Goal: Transaction & Acquisition: Purchase product/service

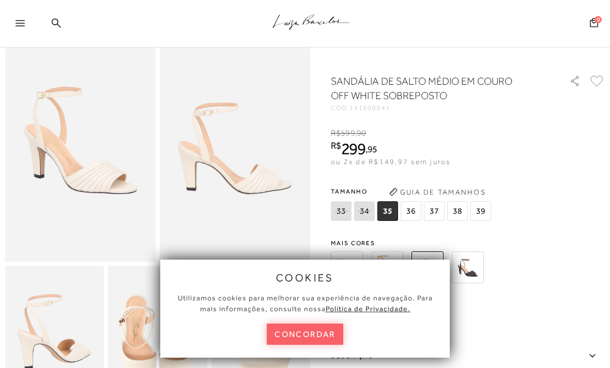
click at [459, 208] on span "38" at bounding box center [457, 212] width 21 height 20
click at [310, 345] on button "concordar" at bounding box center [305, 334] width 76 height 21
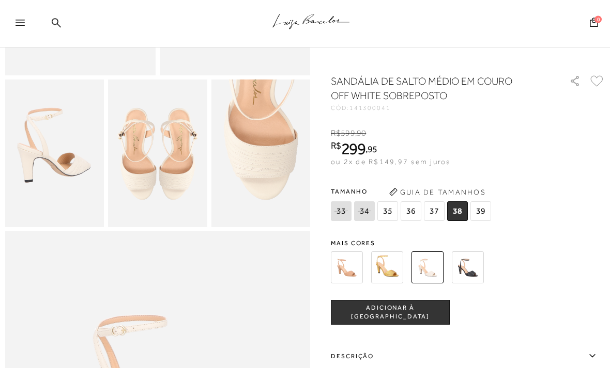
scroll to position [256, 0]
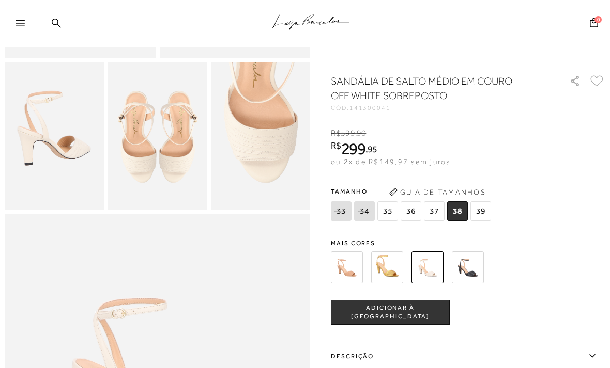
click at [380, 307] on button "ADICIONAR À SACOLA" at bounding box center [390, 312] width 119 height 25
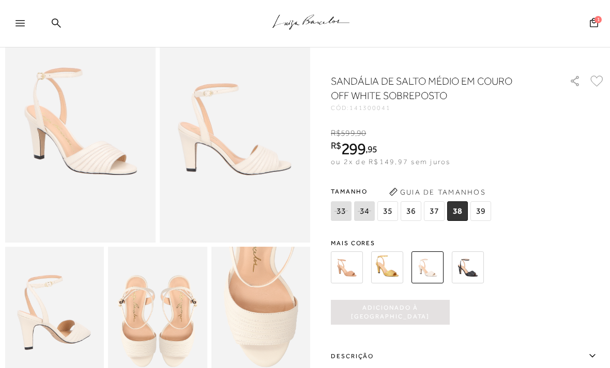
scroll to position [0, 0]
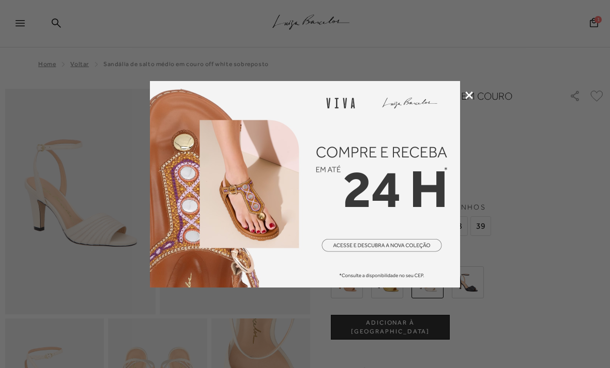
click at [472, 90] on div at bounding box center [305, 184] width 610 height 368
click at [459, 91] on img at bounding box center [305, 184] width 310 height 207
click at [472, 91] on icon at bounding box center [469, 95] width 8 height 8
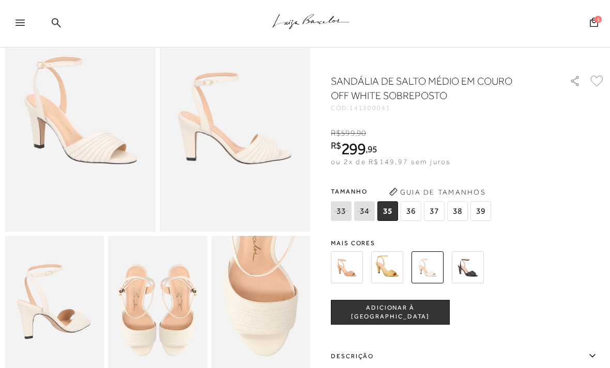
scroll to position [82, 0]
click at [594, 29] on button "1" at bounding box center [594, 24] width 14 height 14
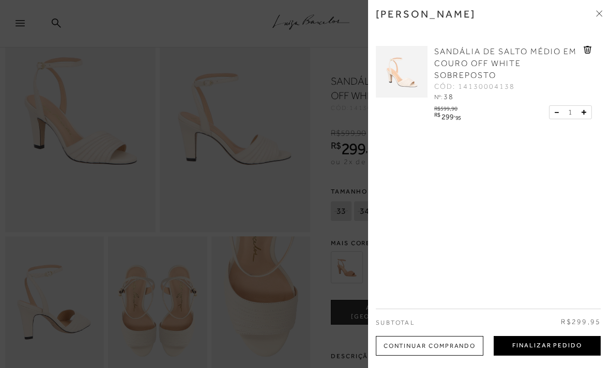
click at [549, 356] on button "Finalizar Pedido" at bounding box center [547, 346] width 107 height 20
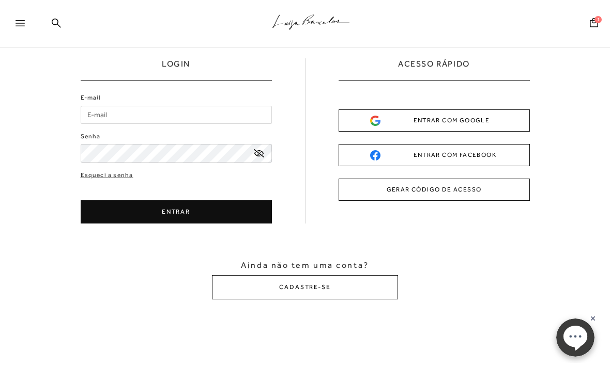
click at [462, 118] on div "ENTRAR COM GOOGLE" at bounding box center [434, 120] width 128 height 11
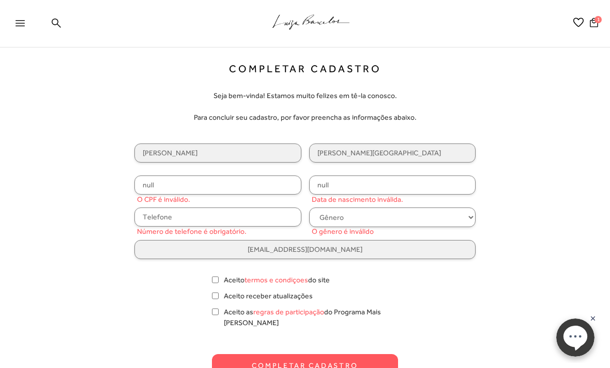
click at [221, 187] on input "null" at bounding box center [217, 185] width 167 height 19
type input "062.626.934-24"
type input "[DATE]"
click at [350, 219] on select "Gênero Feminino Masculino" at bounding box center [392, 218] width 167 height 20
select select
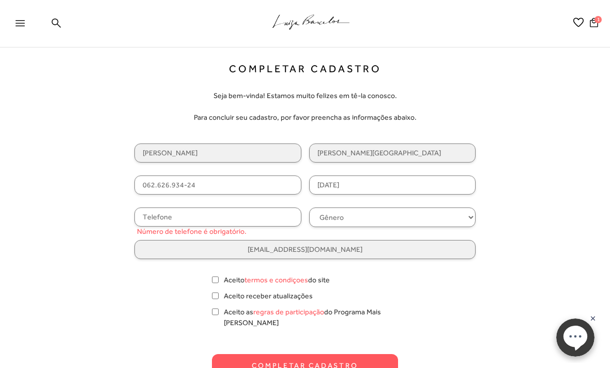
click at [250, 218] on input "text" at bounding box center [217, 217] width 167 height 19
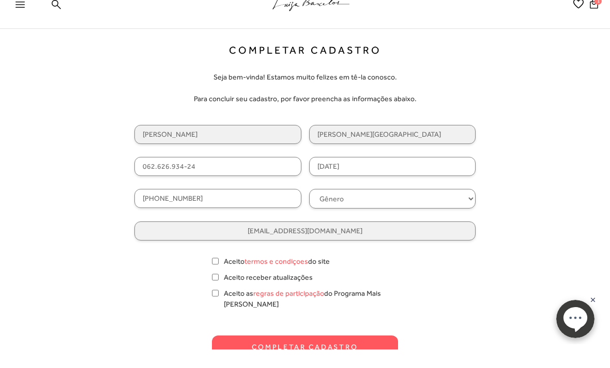
scroll to position [12, 0]
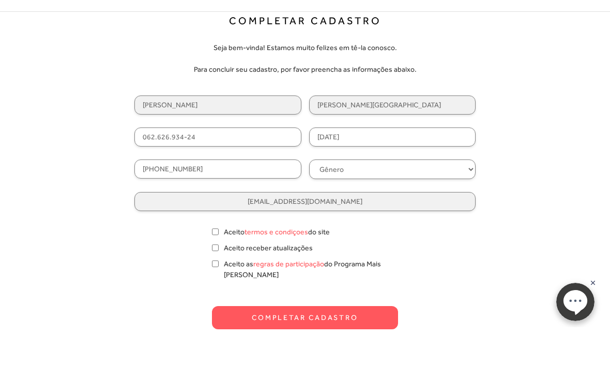
type input "[PHONE_NUMBER]"
click at [216, 263] on input "Aceito termos e condiçoes do site" at bounding box center [215, 268] width 7 height 10
checkbox input "true"
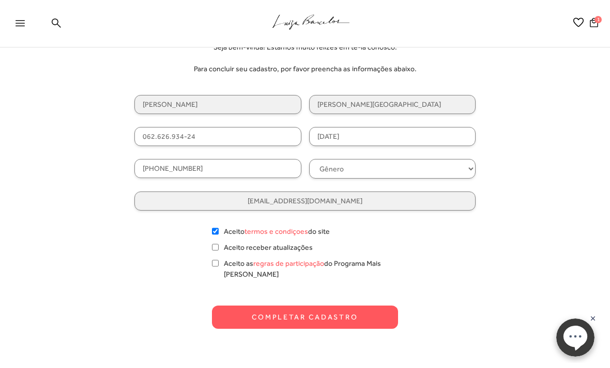
click at [214, 269] on input "Aceito as regras de participação do Programa Mais [PERSON_NAME]" at bounding box center [215, 263] width 7 height 10
checkbox input "true"
click at [295, 317] on button "Completar Cadastro" at bounding box center [305, 317] width 186 height 23
click at [345, 329] on button "Completar Cadastro" at bounding box center [305, 317] width 186 height 23
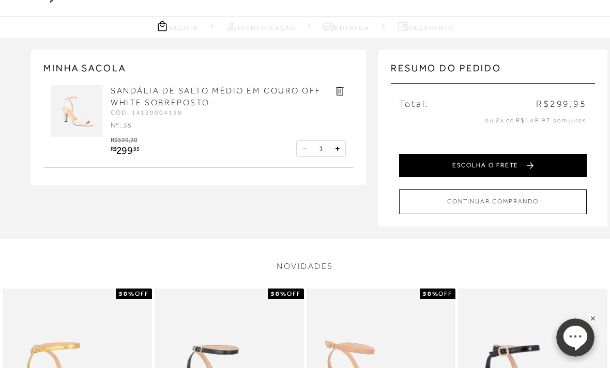
click at [521, 163] on button "ESCOLHA O FRETE" at bounding box center [493, 165] width 188 height 23
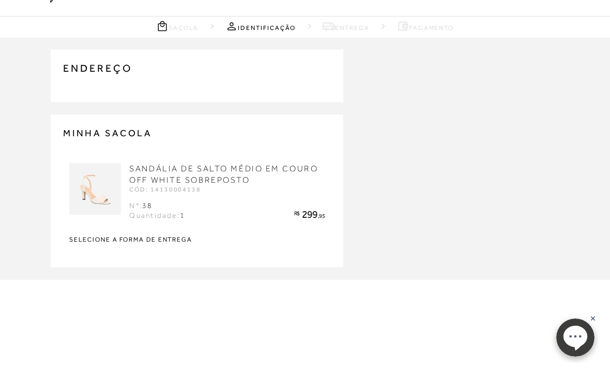
type input "[PHONE_NUMBER]"
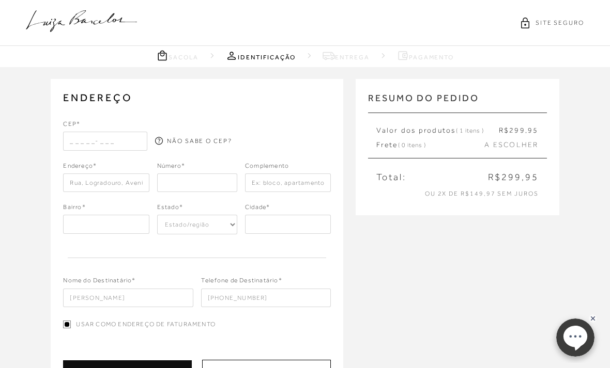
click at [131, 136] on input "text" at bounding box center [105, 141] width 84 height 19
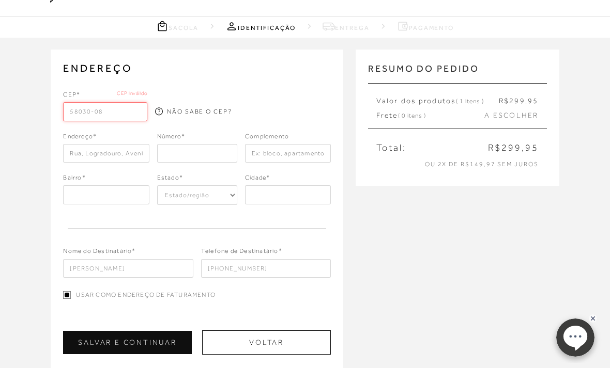
type input "58030-080"
type input "[GEOGRAPHIC_DATA]"
type input "Estados"
select select "PB"
type input "[PERSON_NAME]"
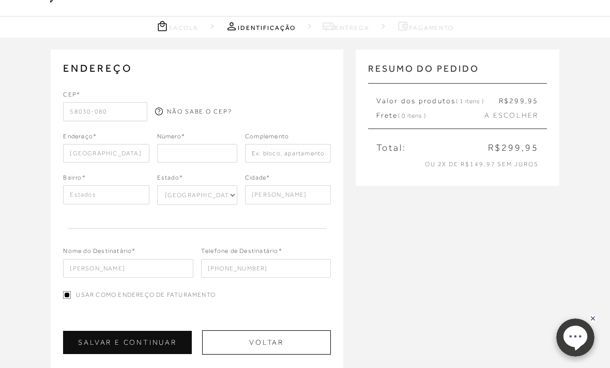
type input "58030-080"
click at [286, 101] on div at bounding box center [289, 105] width 84 height 31
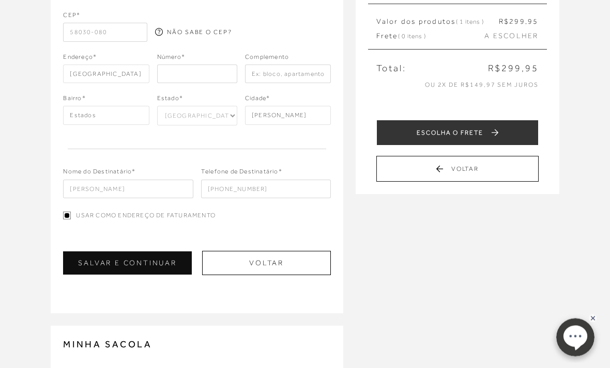
scroll to position [108, 0]
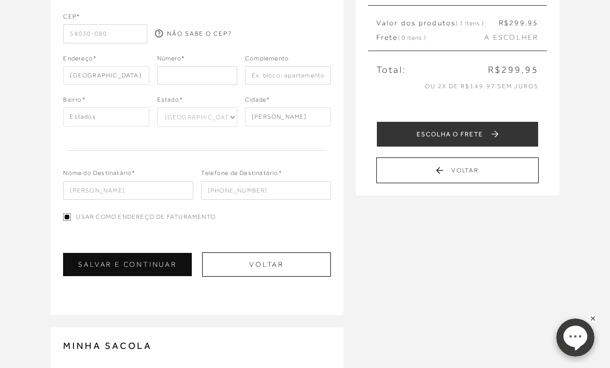
click at [213, 76] on input "number" at bounding box center [197, 75] width 80 height 19
type input "741"
type input "apto 1601 B"
click at [274, 273] on button "Voltar" at bounding box center [266, 265] width 129 height 24
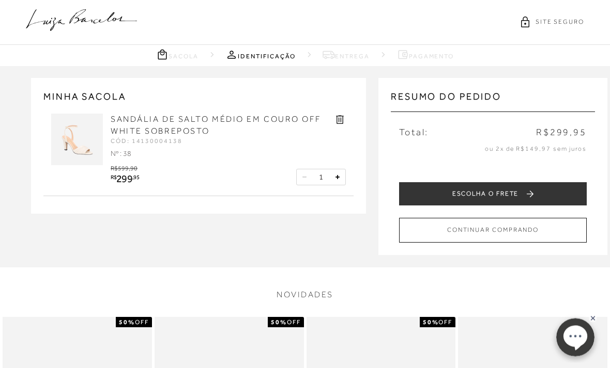
scroll to position [0, 0]
